Goal: Information Seeking & Learning: Learn about a topic

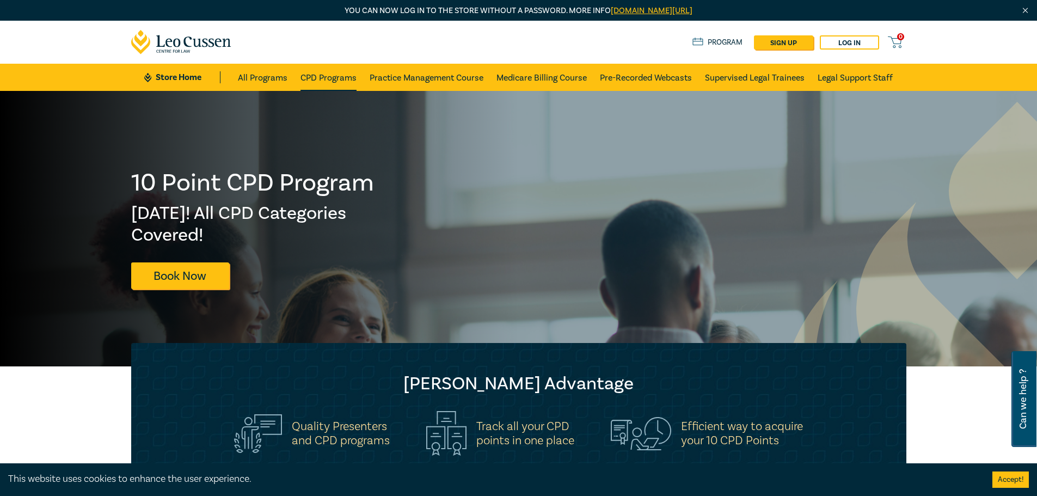
click at [346, 80] on link "CPD Programs" at bounding box center [328, 77] width 56 height 27
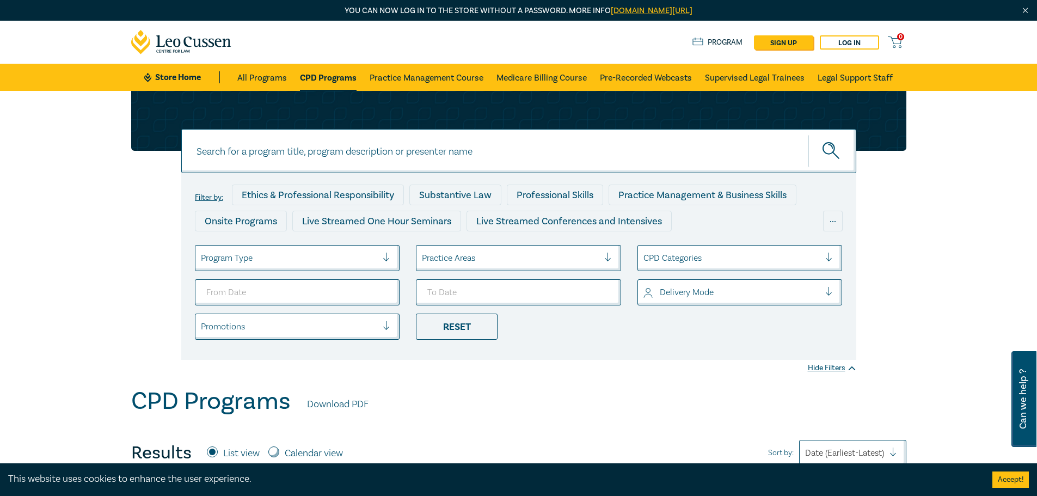
click at [486, 256] on div at bounding box center [510, 258] width 177 height 14
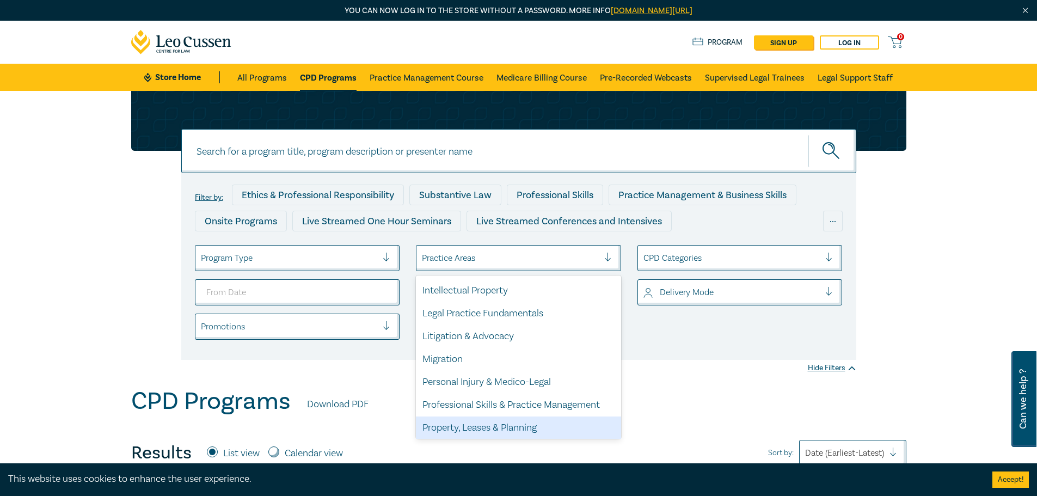
scroll to position [320, 0]
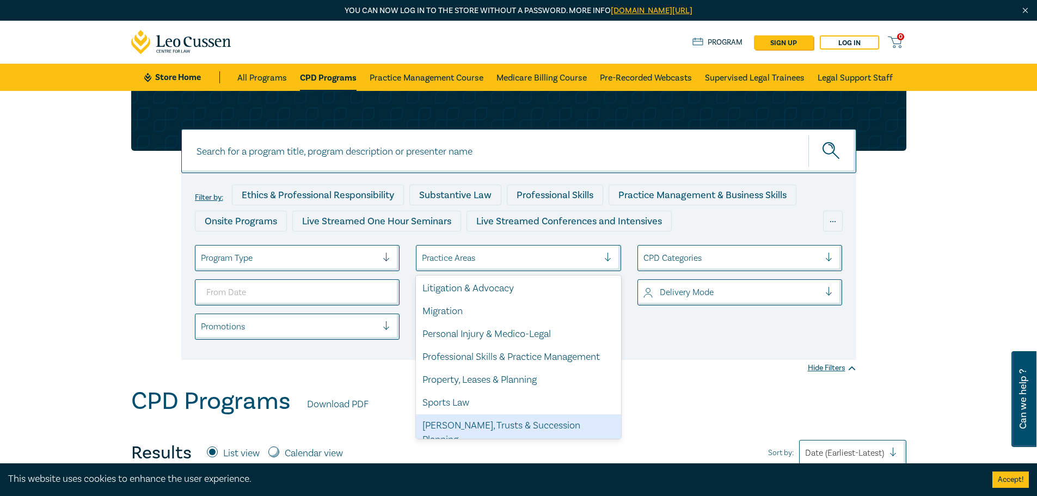
click at [491, 422] on div "[PERSON_NAME], Trusts & Succession Planning" at bounding box center [518, 432] width 205 height 37
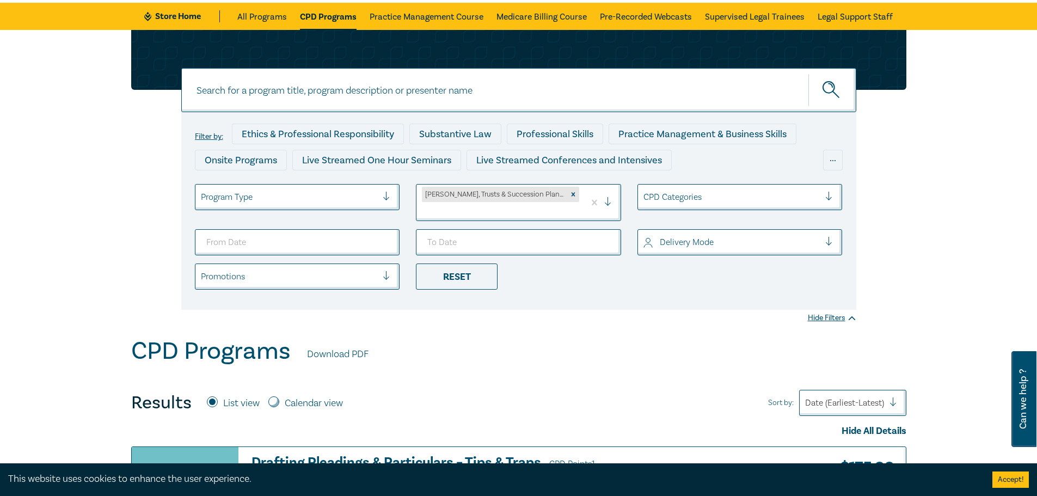
scroll to position [54, 0]
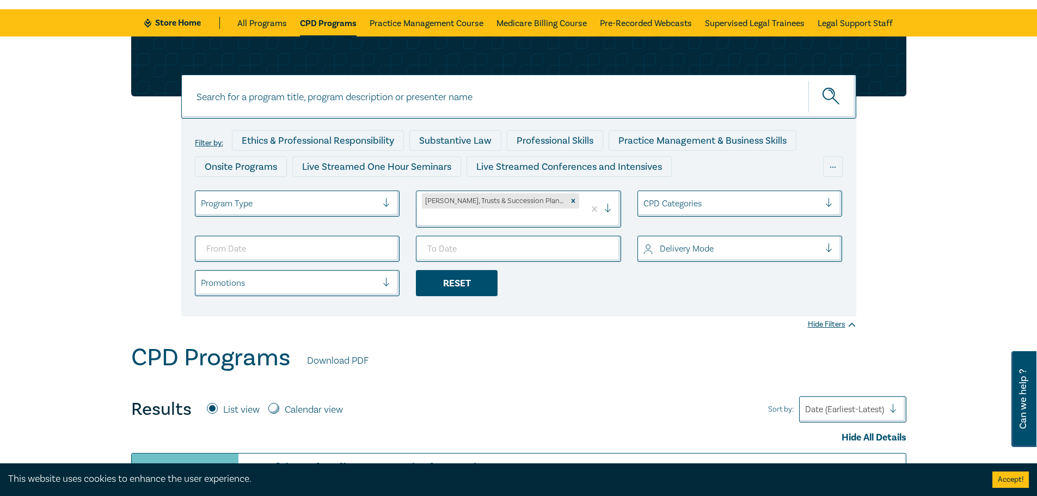
click at [487, 274] on div "Reset" at bounding box center [457, 283] width 82 height 26
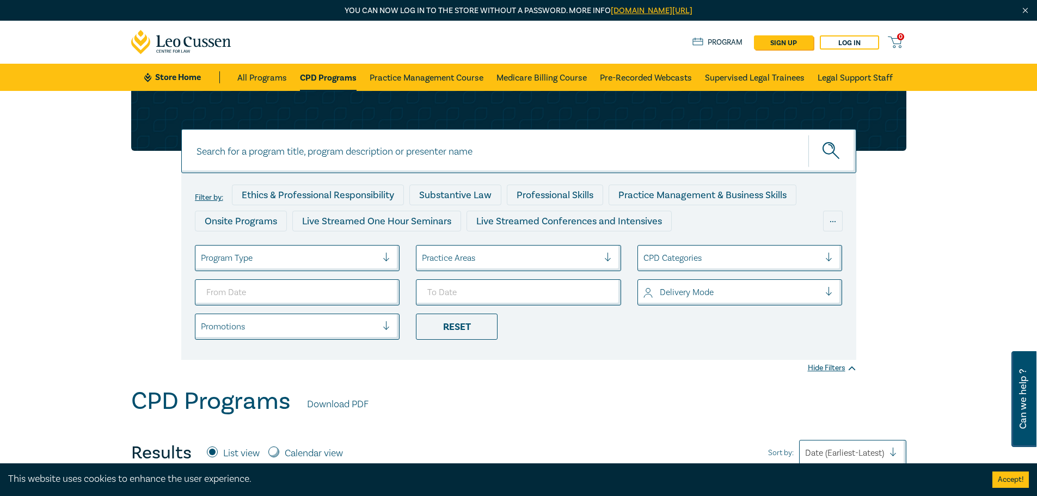
click at [511, 258] on div at bounding box center [510, 258] width 177 height 14
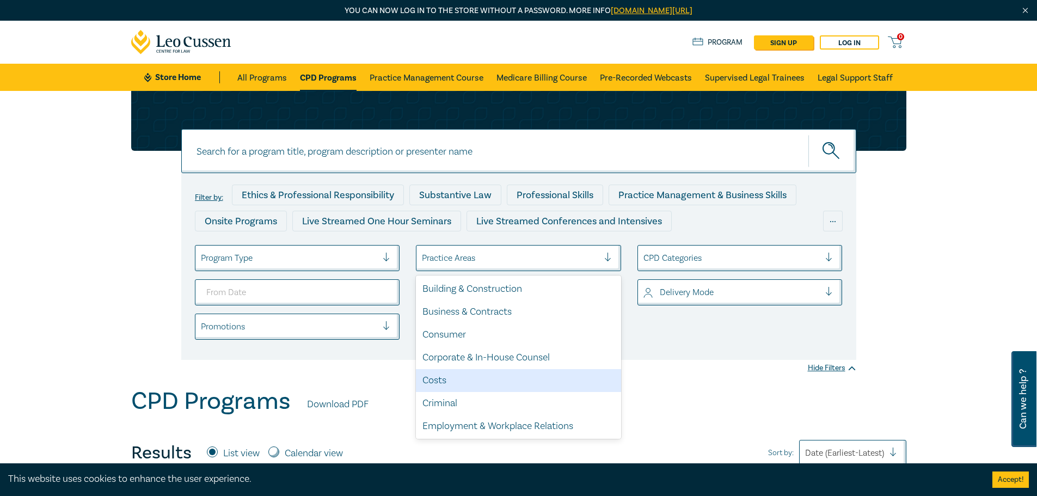
scroll to position [320, 0]
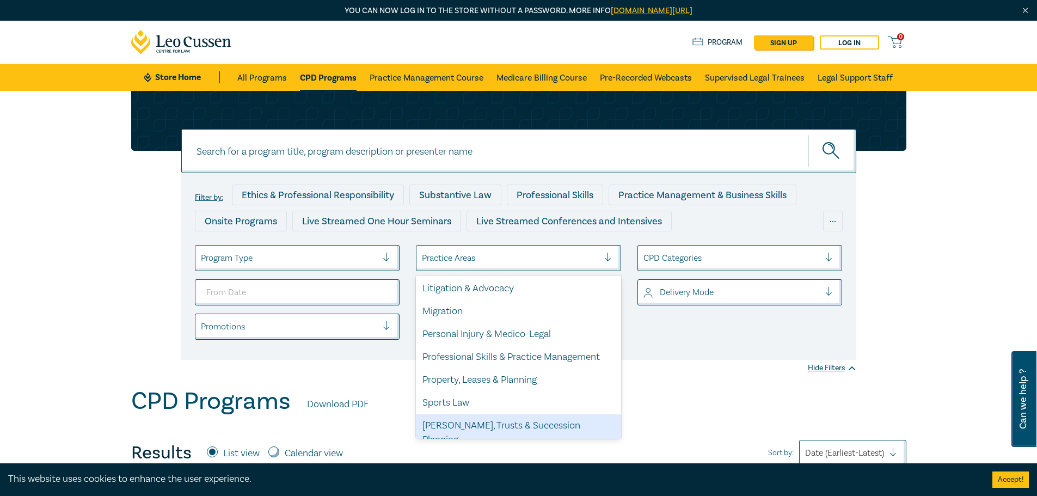
click at [485, 420] on div "[PERSON_NAME], Trusts & Succession Planning" at bounding box center [518, 432] width 205 height 37
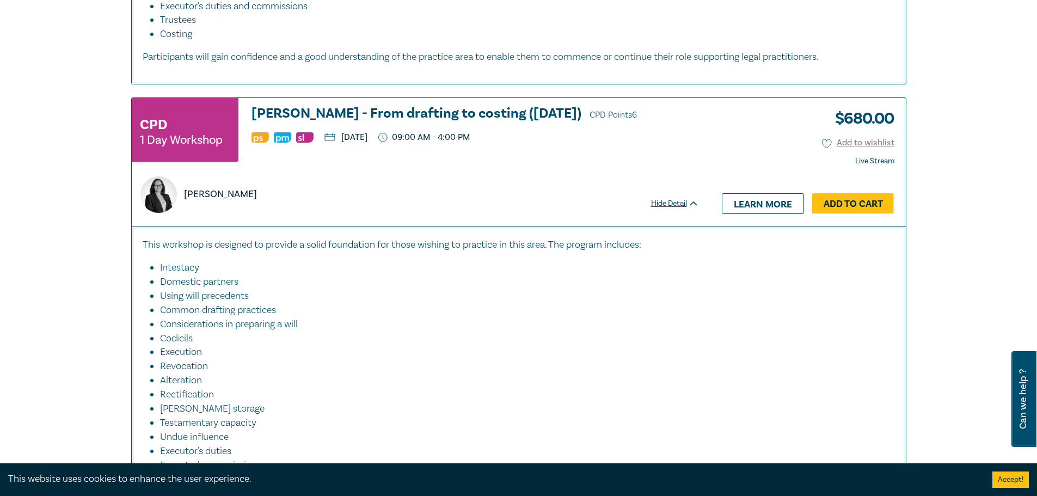
scroll to position [1143, 0]
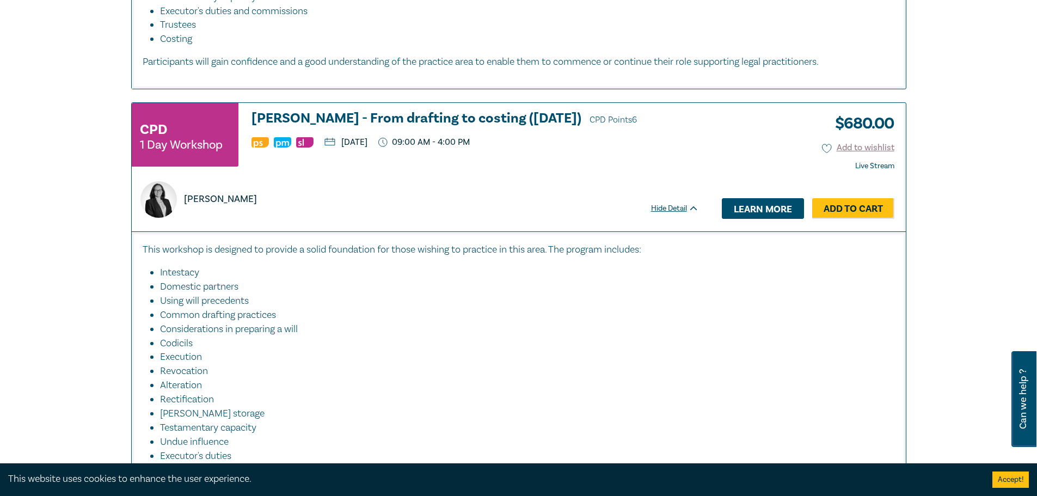
click at [758, 198] on link "Learn more" at bounding box center [763, 208] width 82 height 21
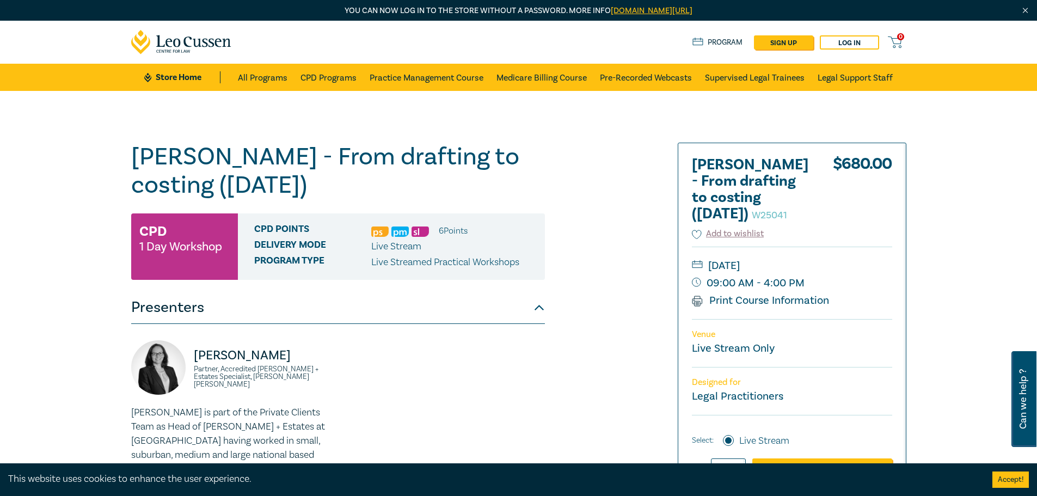
scroll to position [272, 0]
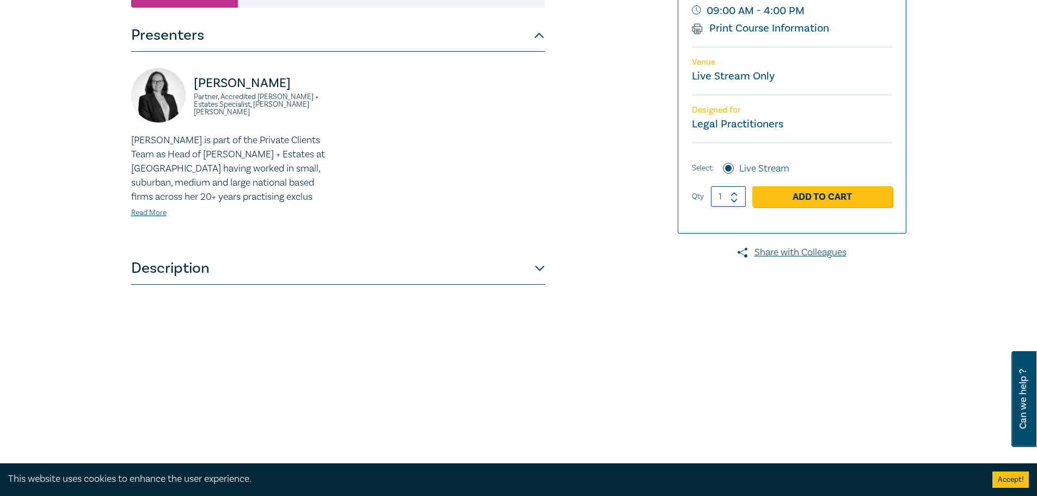
drag, startPoint x: 965, startPoint y: 45, endPoint x: 942, endPoint y: 10, distance: 42.1
click at [965, 45] on div "Wills - From drafting to costing (October 2025) W25041 CPD 1 Day Workshop CPD P…" at bounding box center [518, 143] width 1037 height 648
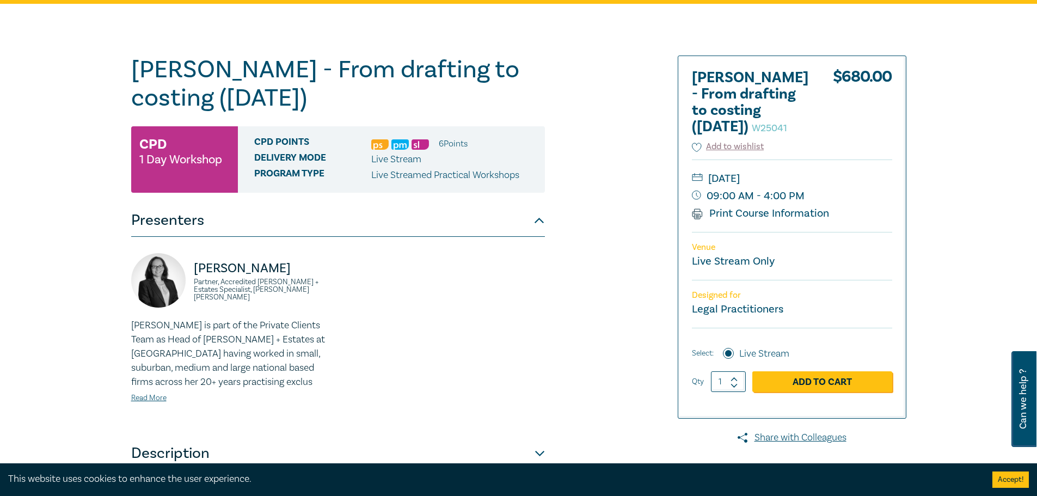
scroll to position [0, 0]
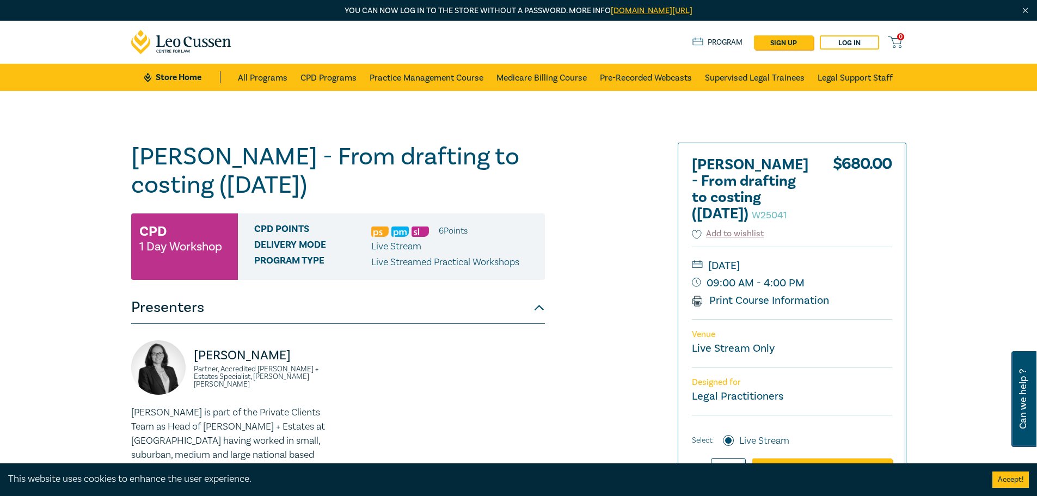
click at [951, 278] on div "Wills - From drafting to costing (October 2025) W25041 CPD 1 Day Workshop CPD P…" at bounding box center [518, 415] width 1037 height 648
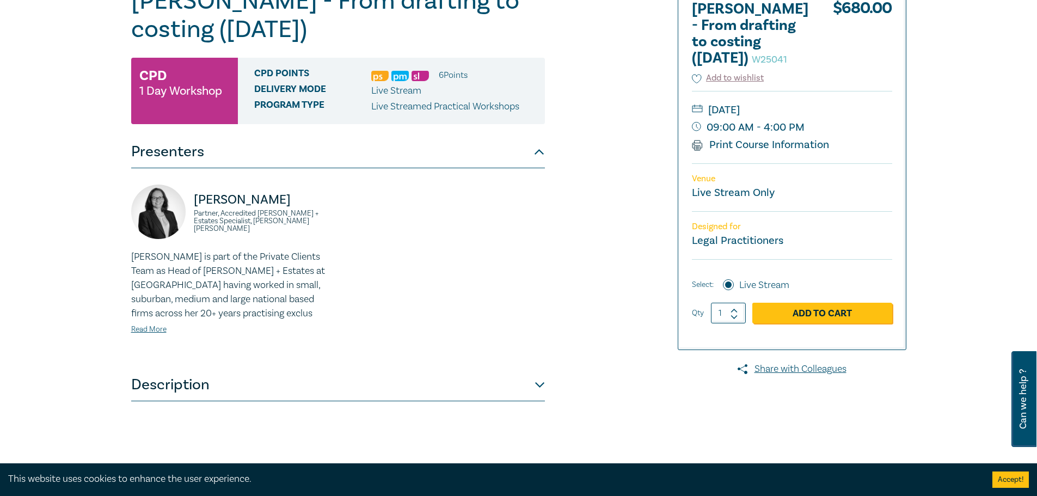
scroll to position [218, 0]
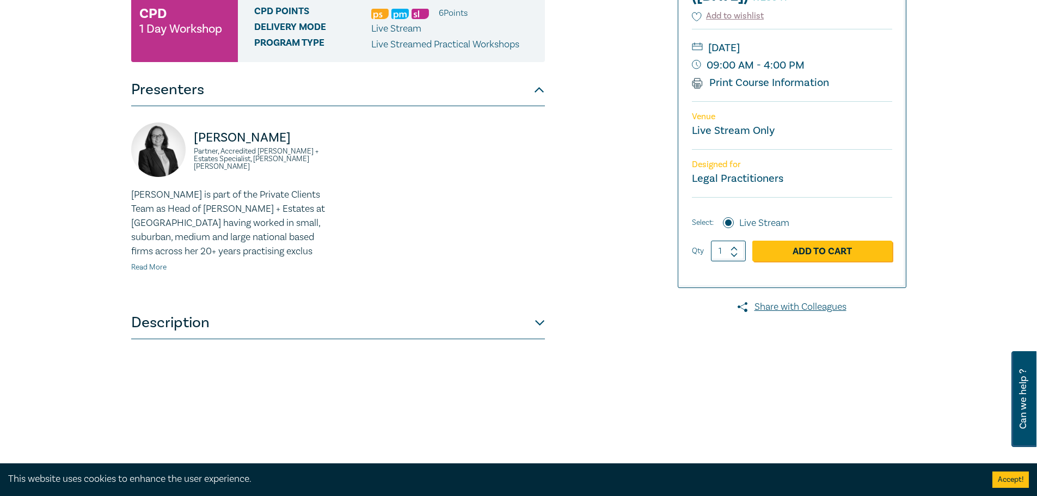
click at [148, 267] on link "Read More" at bounding box center [148, 267] width 35 height 10
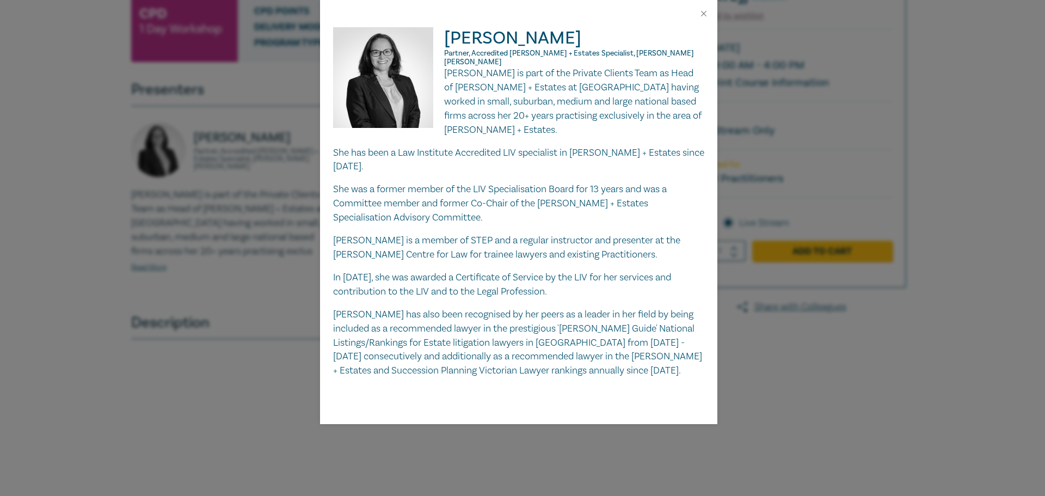
click at [706, 5] on div at bounding box center [518, 13] width 397 height 27
click at [702, 8] on div at bounding box center [518, 13] width 397 height 27
click at [702, 11] on button "Close" at bounding box center [704, 14] width 10 height 10
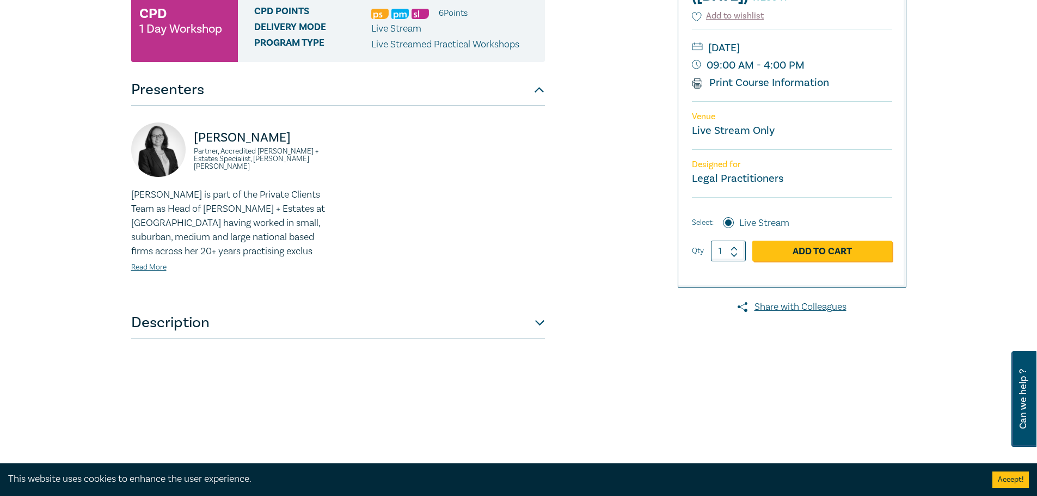
click at [542, 324] on button "Description" at bounding box center [338, 322] width 414 height 33
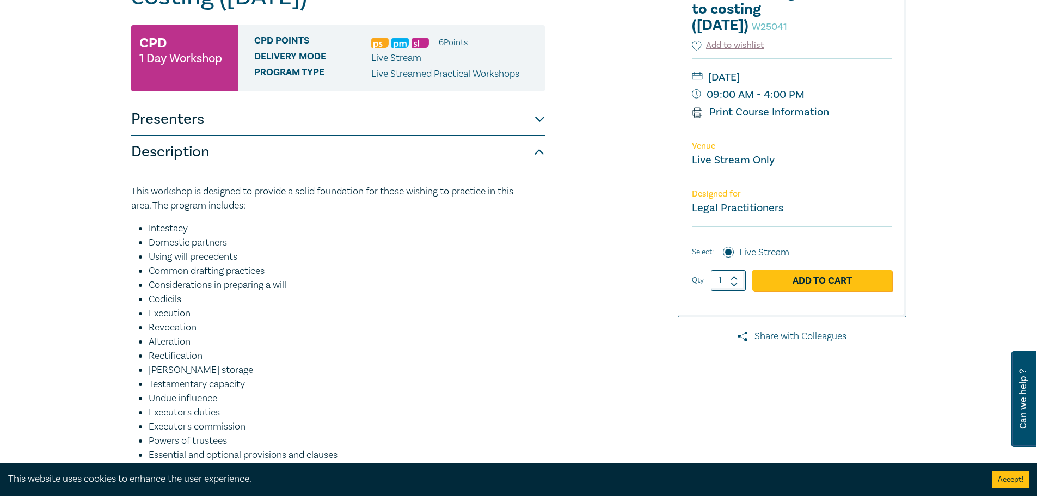
scroll to position [0, 0]
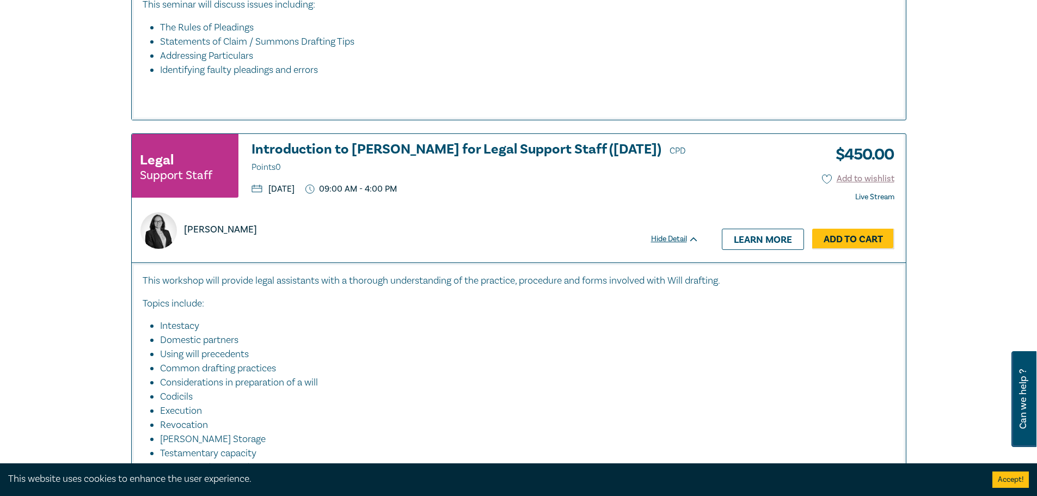
scroll to position [6217, 0]
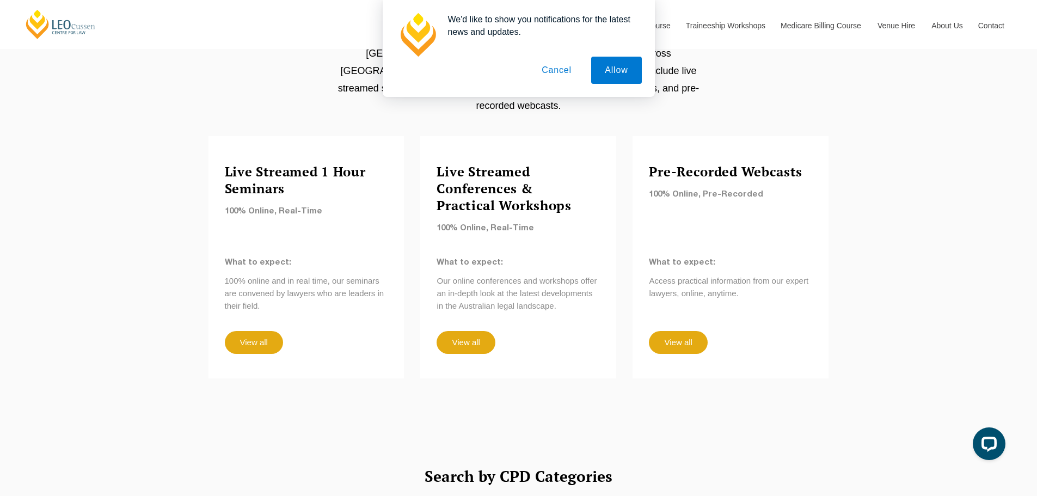
scroll to position [1252, 0]
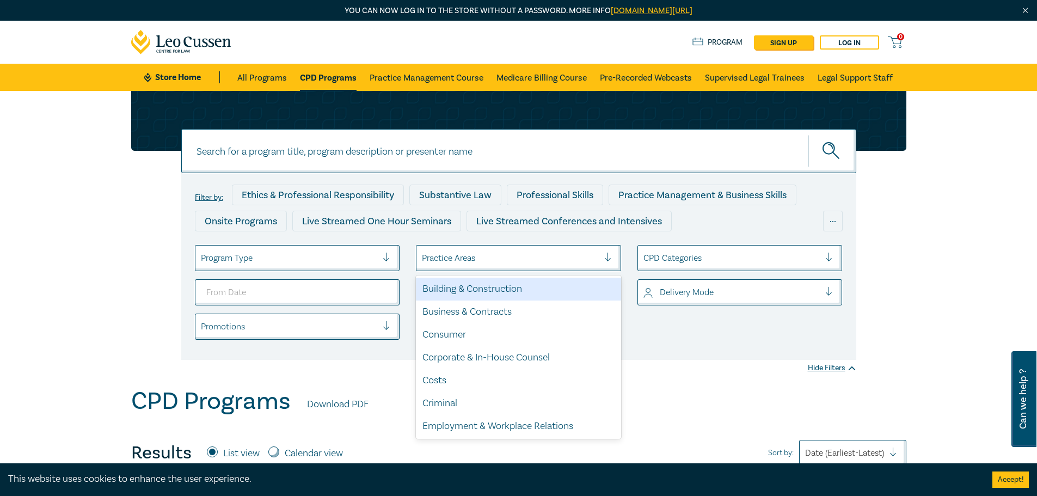
click at [550, 262] on div at bounding box center [510, 258] width 177 height 14
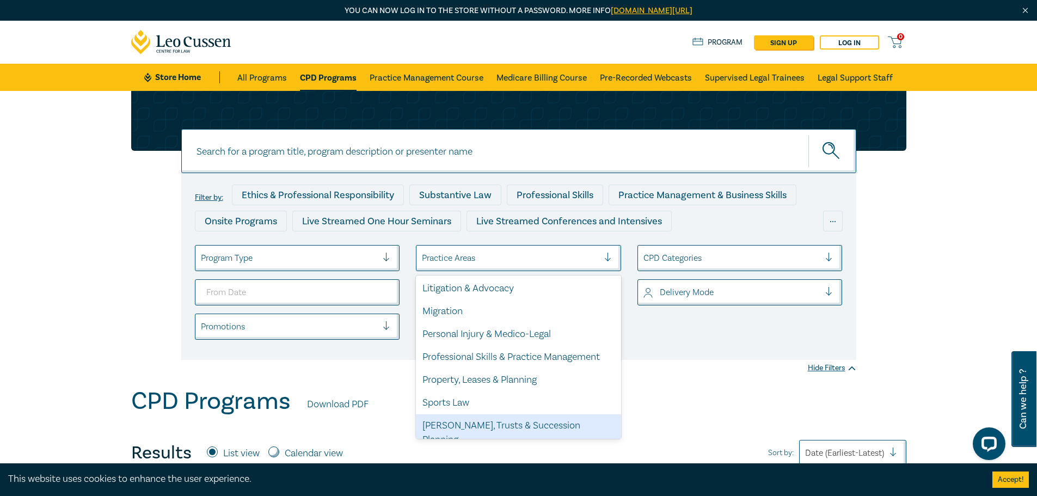
click at [506, 424] on div "[PERSON_NAME], Trusts & Succession Planning" at bounding box center [518, 432] width 205 height 37
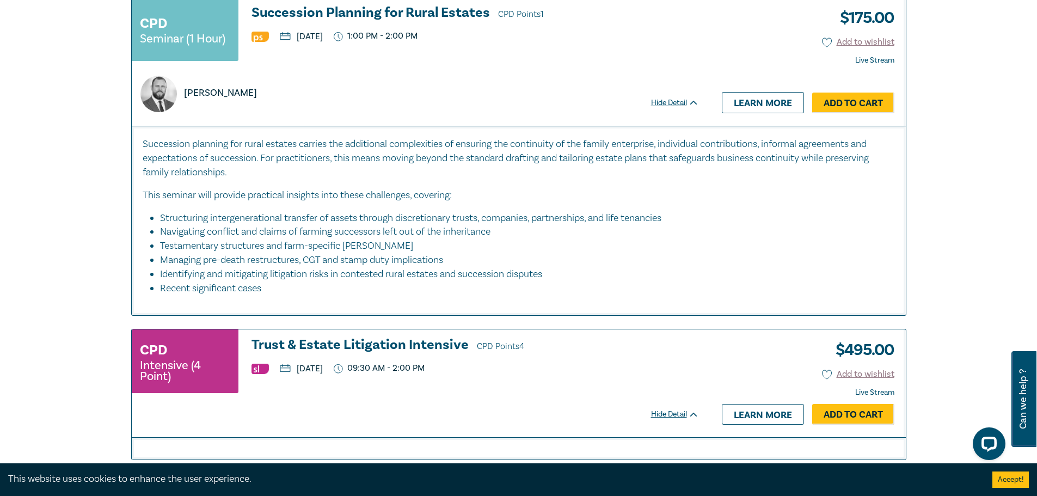
scroll to position [1904, 0]
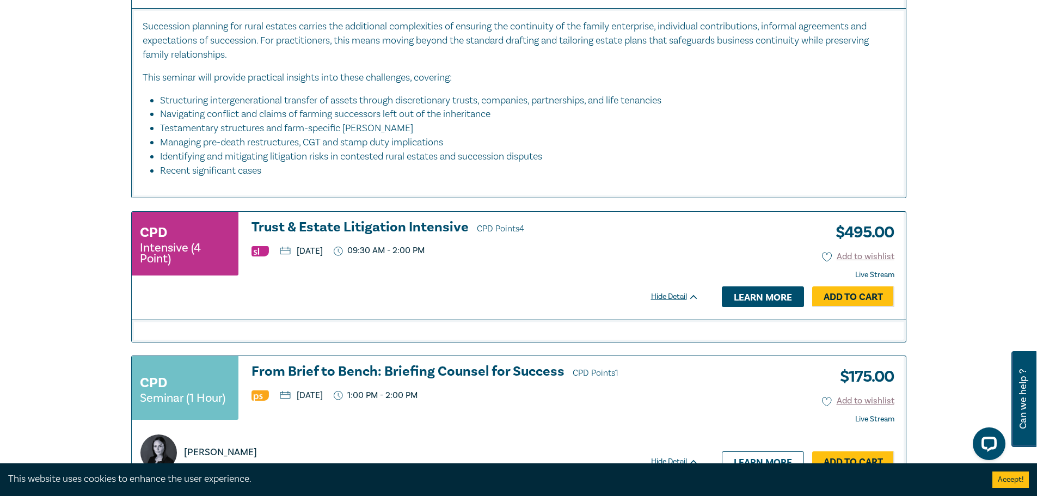
click at [749, 286] on link "Learn more" at bounding box center [763, 296] width 82 height 21
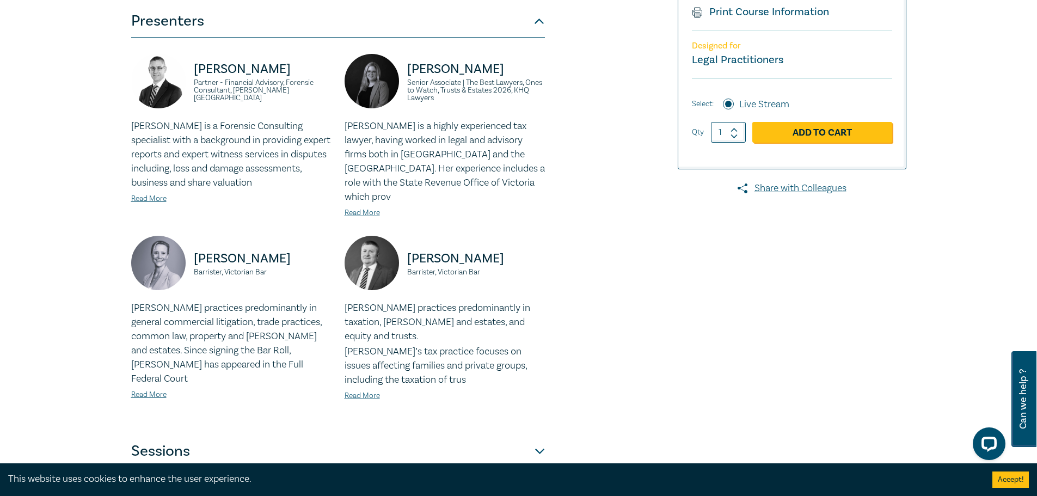
scroll to position [490, 0]
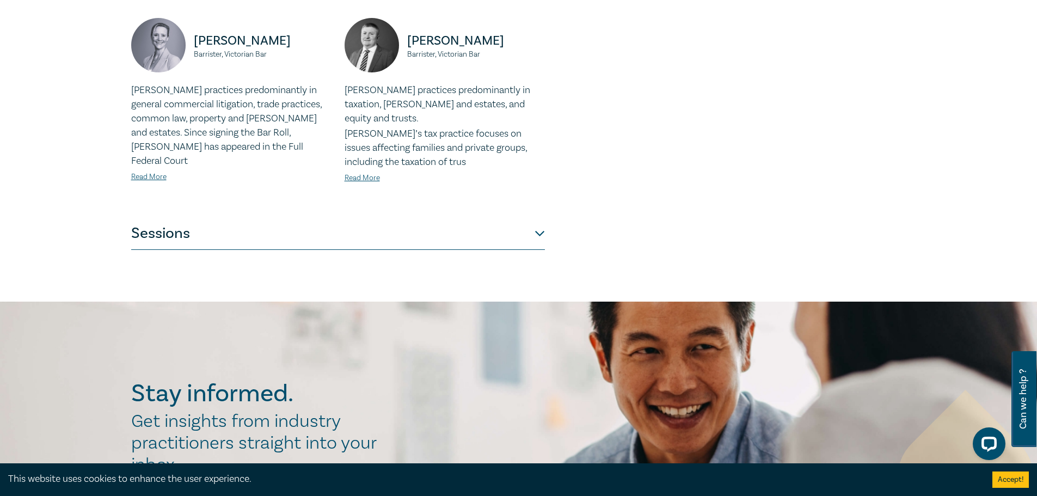
click at [482, 217] on button "Sessions" at bounding box center [338, 233] width 414 height 33
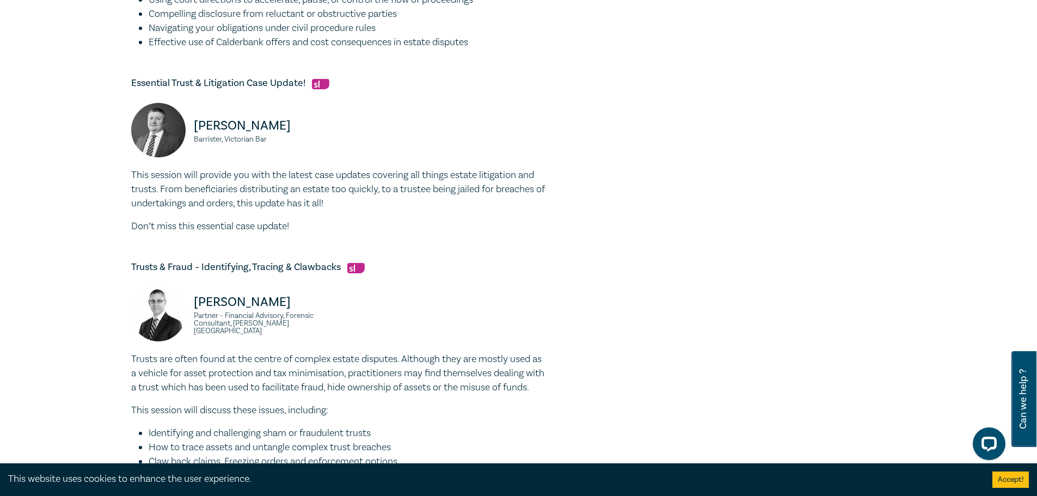
scroll to position [925, 0]
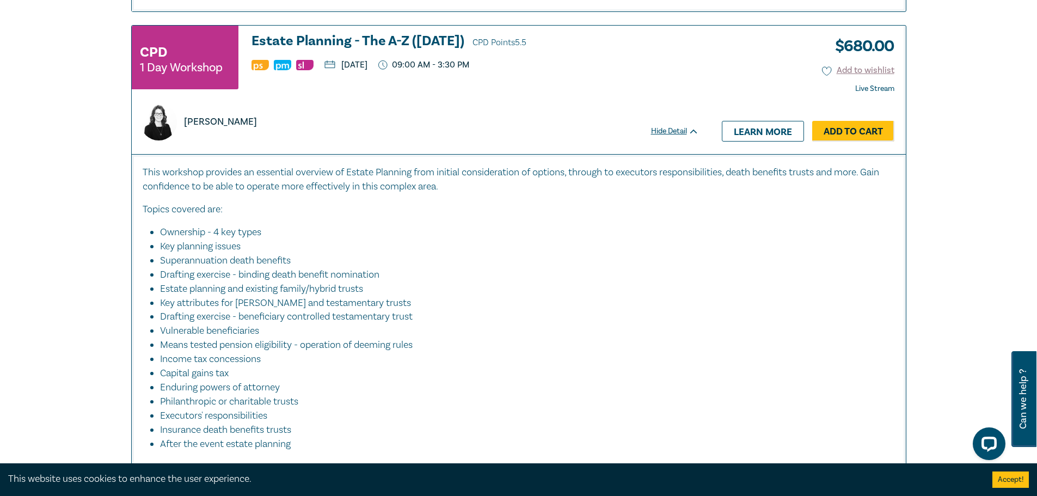
scroll to position [2612, 0]
click at [340, 34] on h3 "Estate Planning - The A-Z ([DATE]) CPD Points 5.5" at bounding box center [474, 42] width 447 height 16
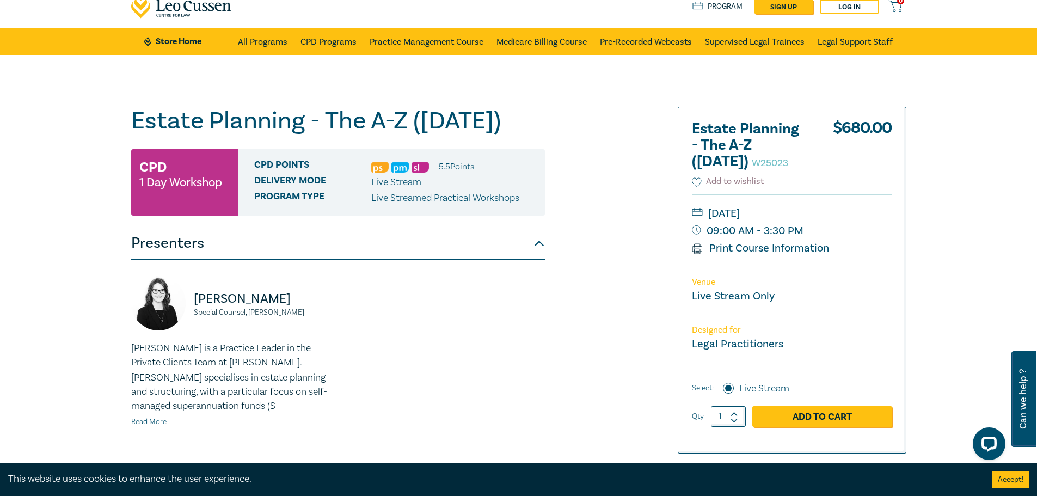
scroll to position [109, 0]
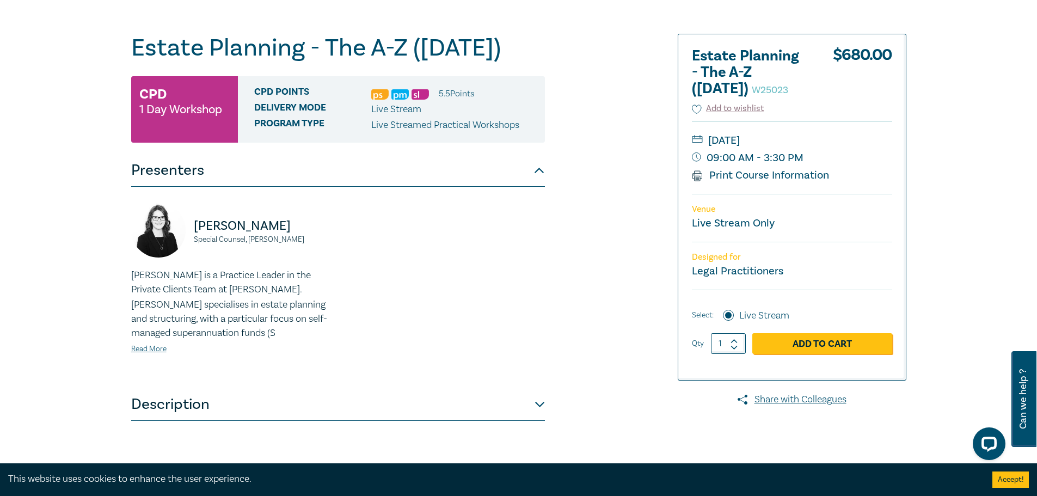
click at [258, 406] on button "Description" at bounding box center [338, 404] width 414 height 33
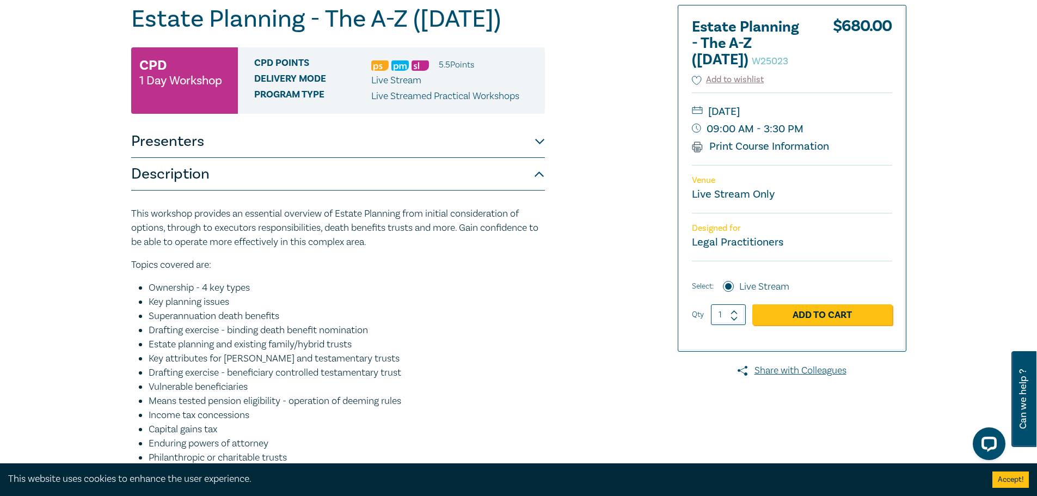
scroll to position [163, 0]
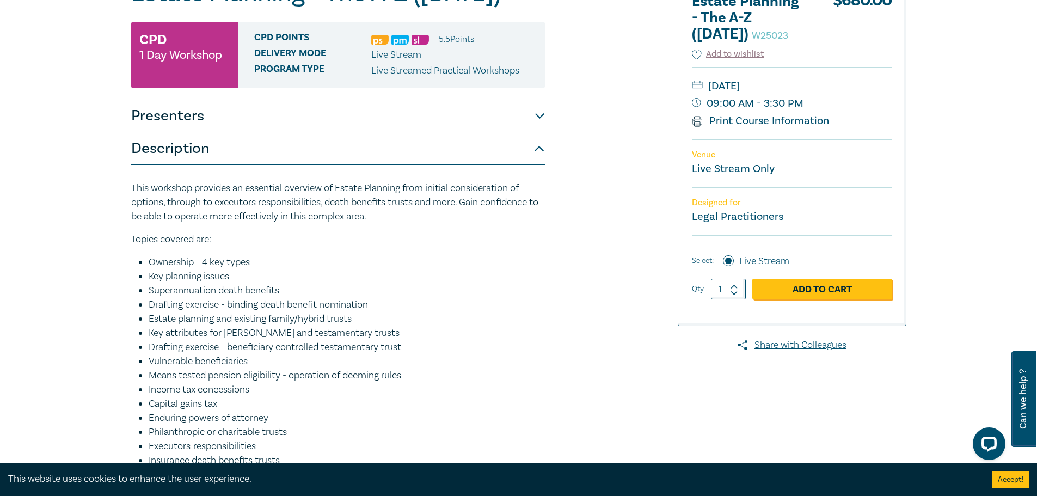
click at [338, 304] on li "Drafting exercise - binding death benefit nomination" at bounding box center [347, 305] width 396 height 14
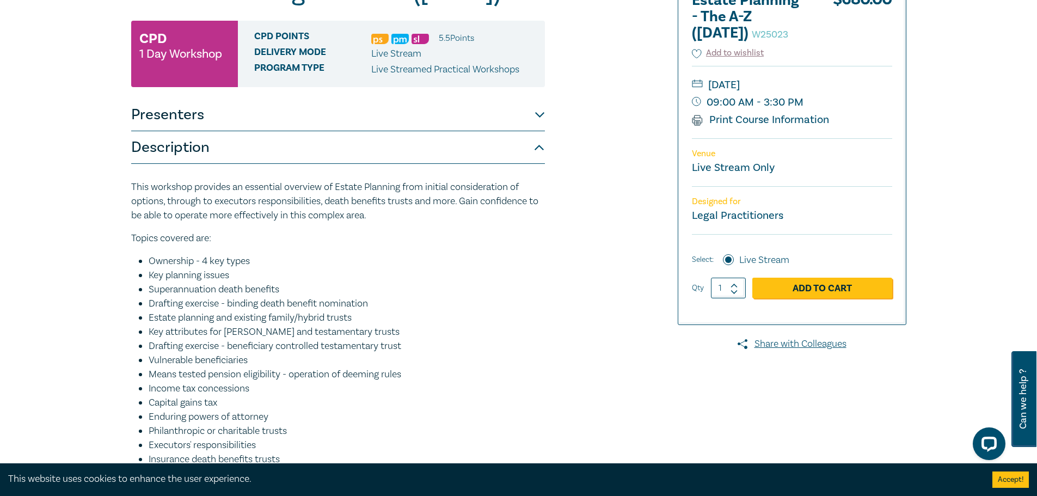
scroll to position [0, 0]
